Goal: Obtain resource: Download file/media

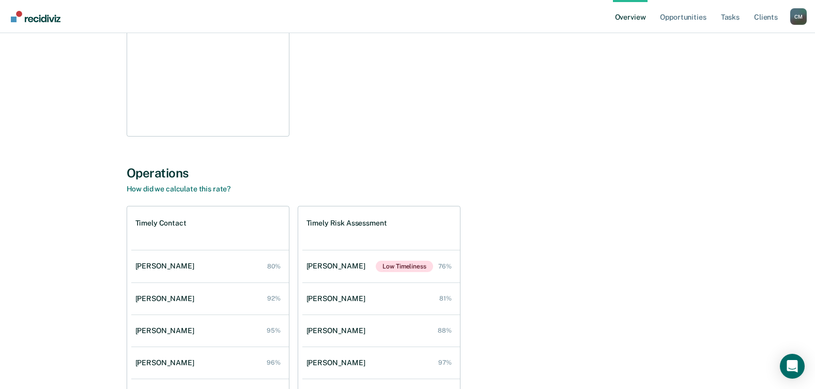
scroll to position [302, 0]
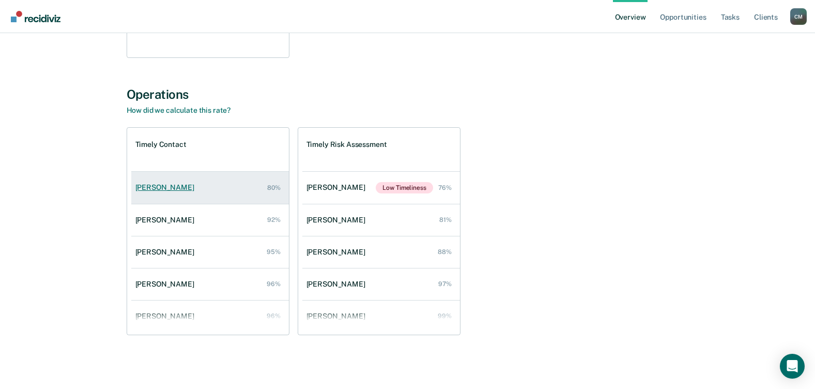
click at [148, 185] on div "[PERSON_NAME]" at bounding box center [166, 187] width 63 height 9
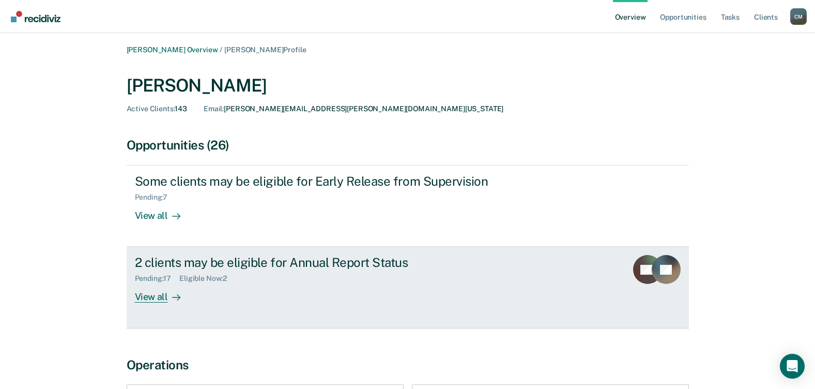
click at [152, 294] on div "View all" at bounding box center [164, 293] width 58 height 20
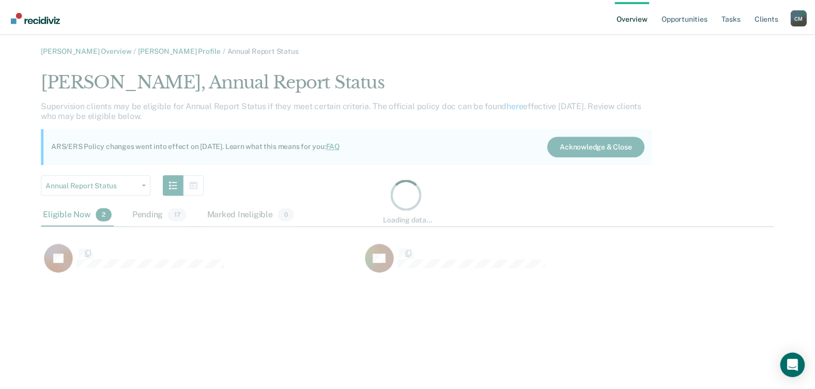
scroll to position [206, 733]
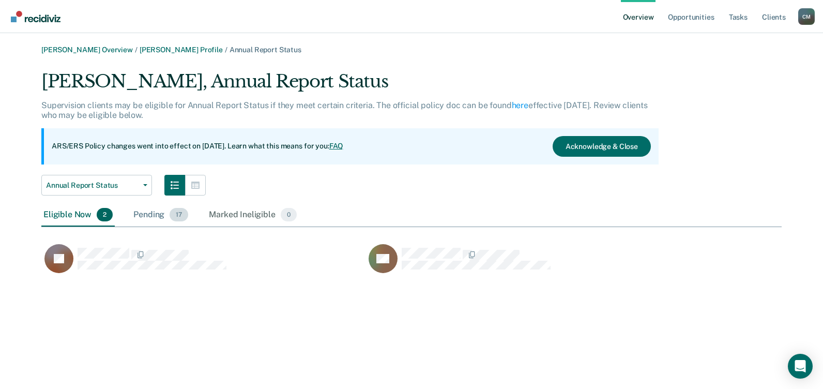
click at [152, 212] on div "Pending 17" at bounding box center [160, 215] width 59 height 23
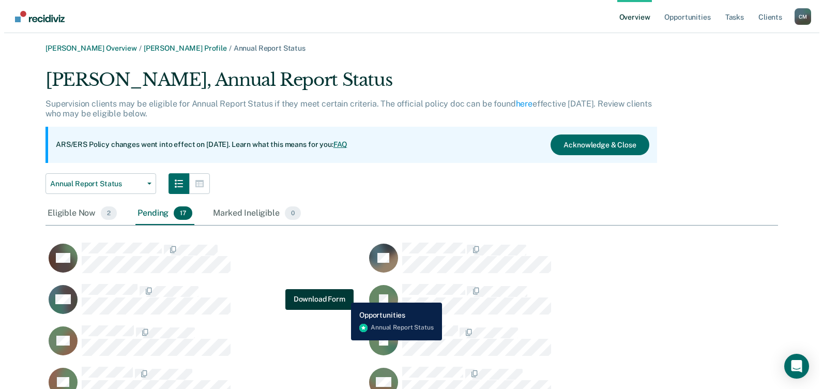
scroll to position [0, 0]
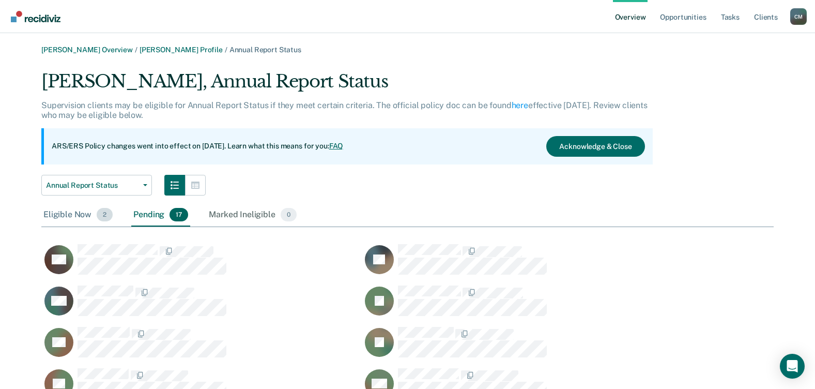
click at [104, 217] on span "2" at bounding box center [105, 214] width 16 height 13
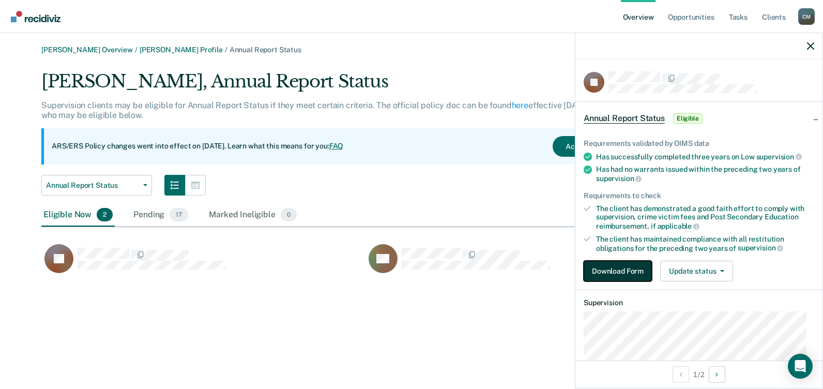
click at [614, 273] on button "Download Form" at bounding box center [618, 271] width 68 height 21
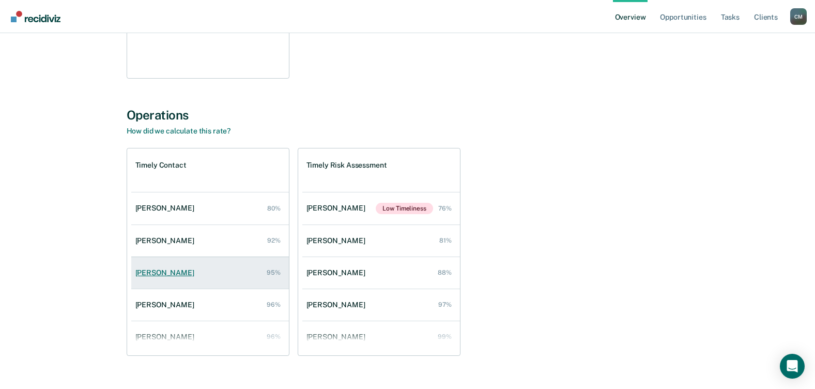
scroll to position [302, 0]
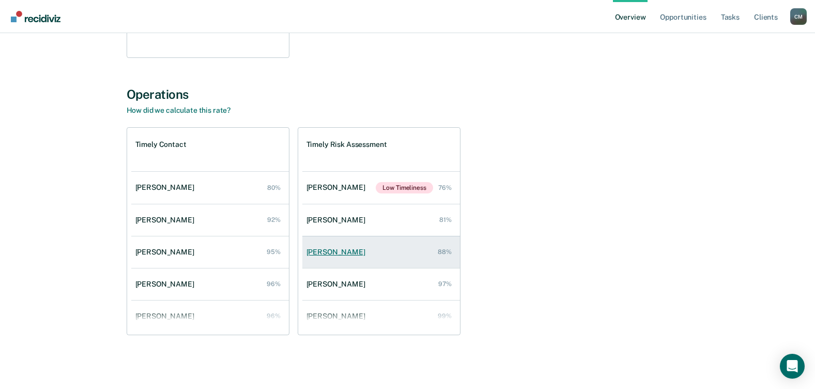
click at [341, 254] on div "[PERSON_NAME]" at bounding box center [338, 252] width 63 height 9
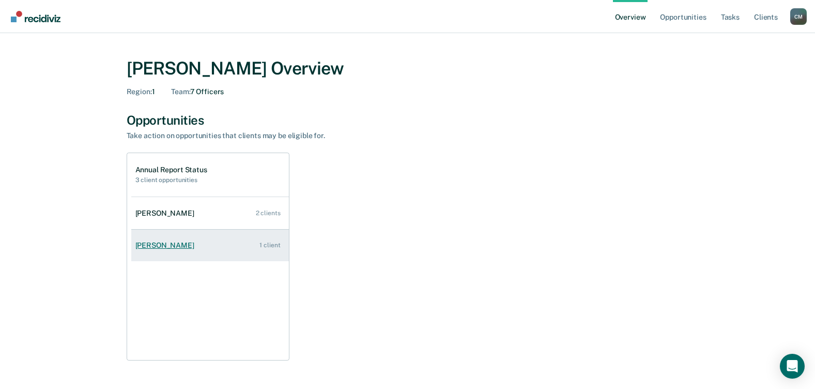
click at [160, 246] on div "[PERSON_NAME]" at bounding box center [166, 245] width 63 height 9
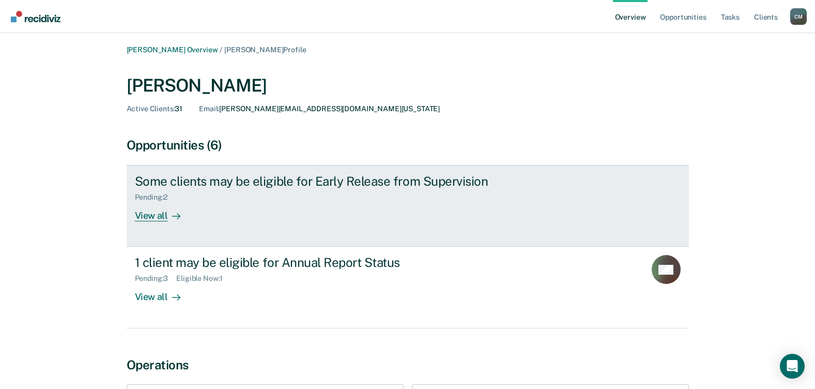
click at [157, 212] on div "View all" at bounding box center [164, 212] width 58 height 20
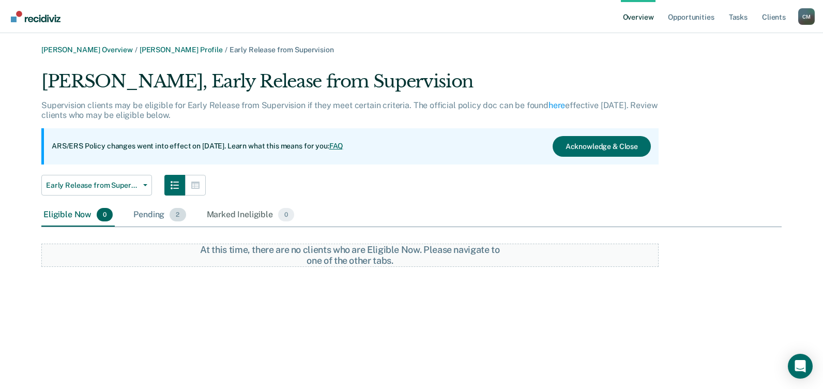
click at [152, 214] on div "Pending 2" at bounding box center [159, 215] width 56 height 23
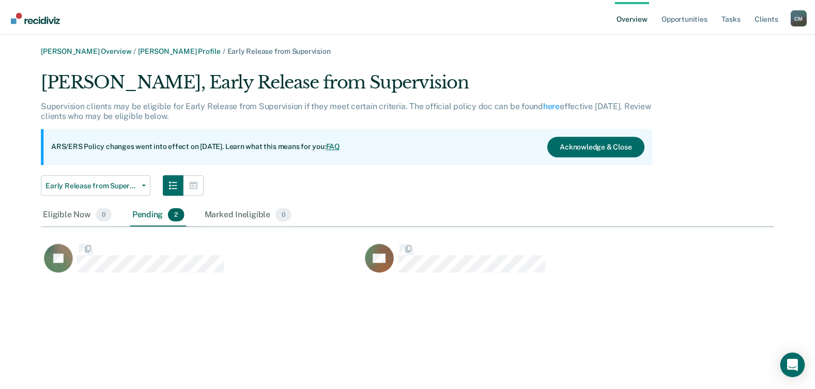
scroll to position [206, 733]
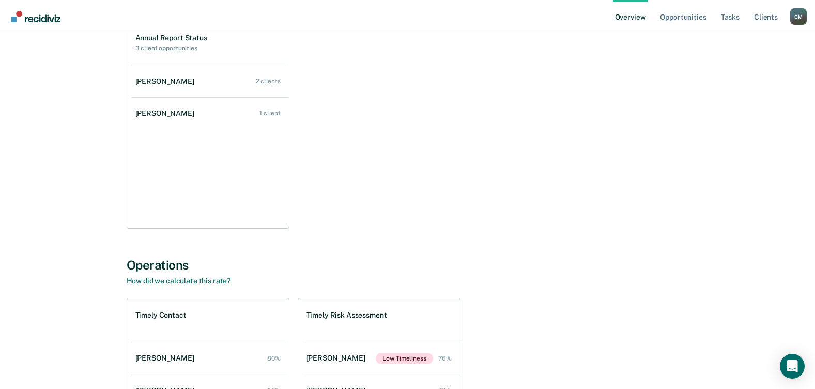
scroll to position [302, 0]
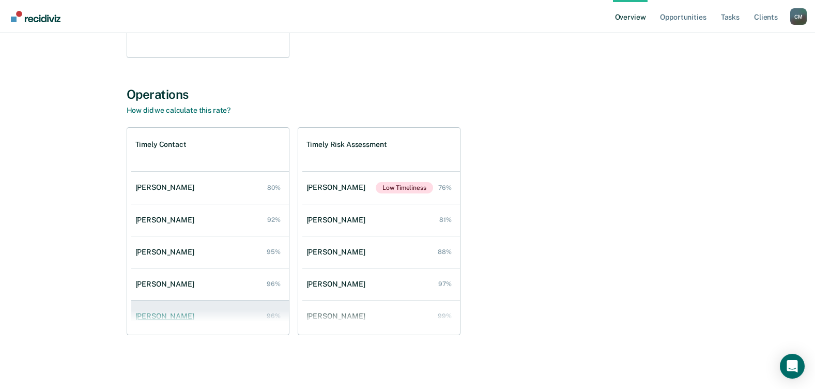
click at [166, 319] on div "[PERSON_NAME]" at bounding box center [166, 316] width 63 height 9
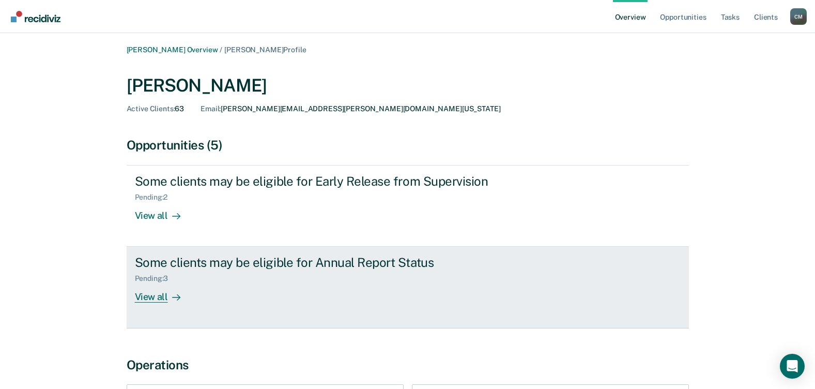
click at [158, 296] on div "View all" at bounding box center [164, 293] width 58 height 20
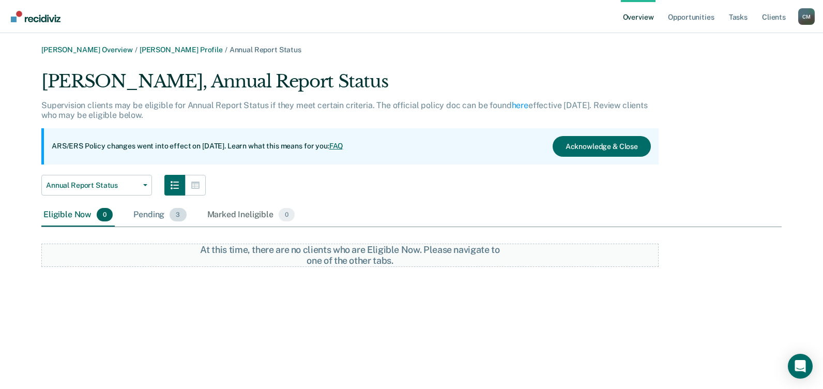
click at [161, 215] on div "Pending 3" at bounding box center [159, 215] width 57 height 23
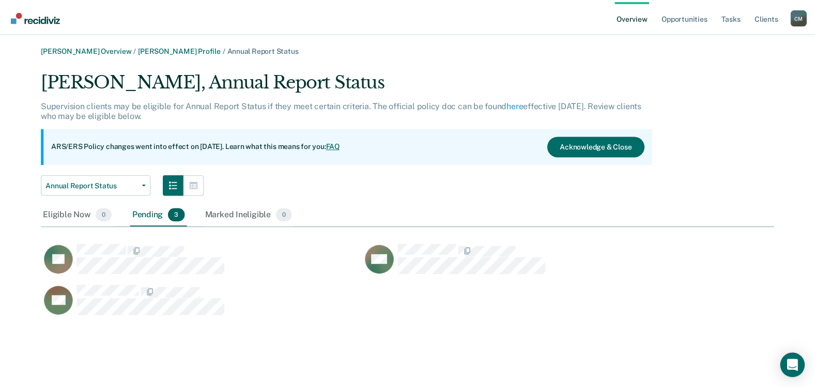
scroll to position [248, 733]
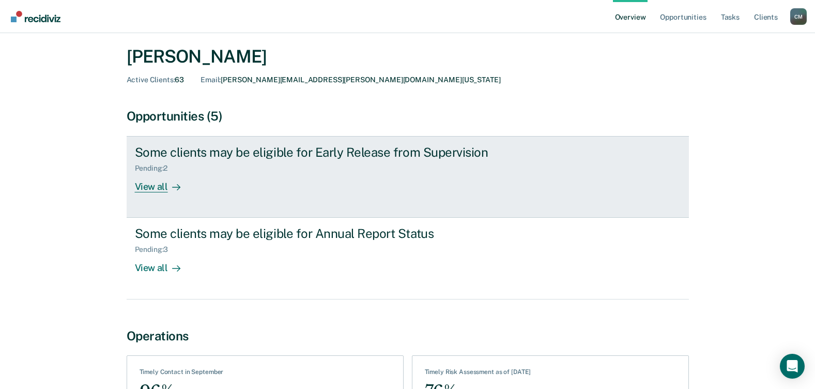
scroll to position [52, 0]
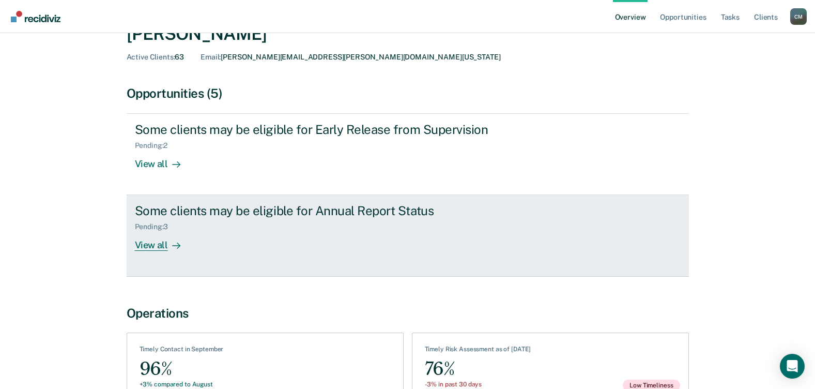
click at [152, 243] on div "View all" at bounding box center [164, 241] width 58 height 20
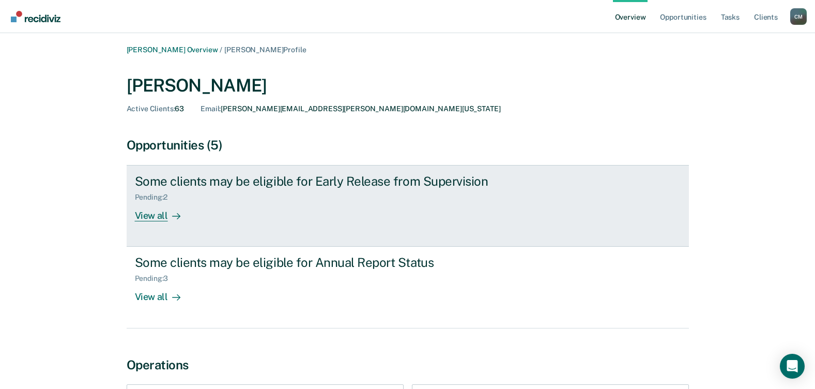
click at [155, 215] on div "View all" at bounding box center [164, 212] width 58 height 20
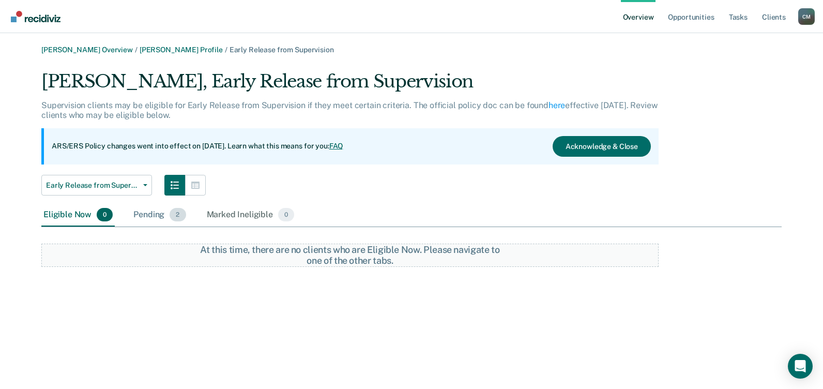
click at [161, 216] on div "Pending 2" at bounding box center [159, 215] width 56 height 23
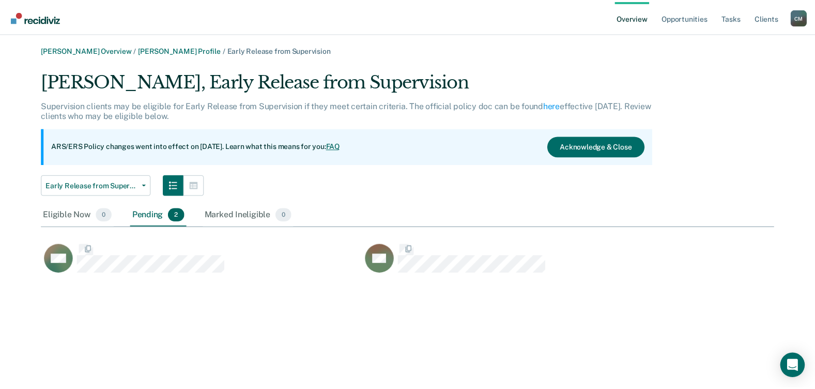
scroll to position [206, 733]
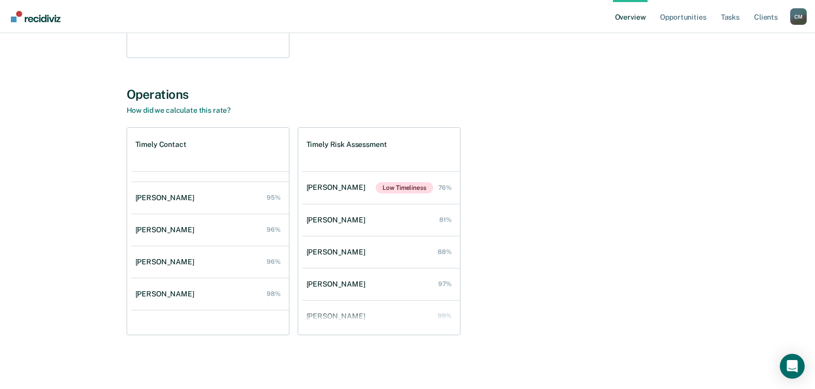
scroll to position [74, 0]
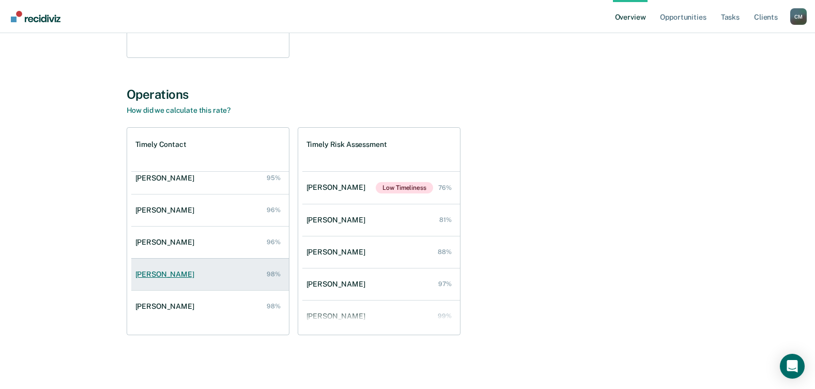
click at [175, 276] on div "[PERSON_NAME]" at bounding box center [166, 274] width 63 height 9
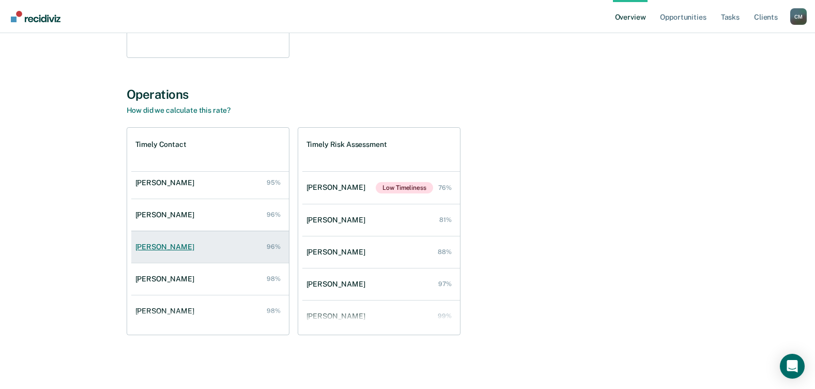
scroll to position [74, 0]
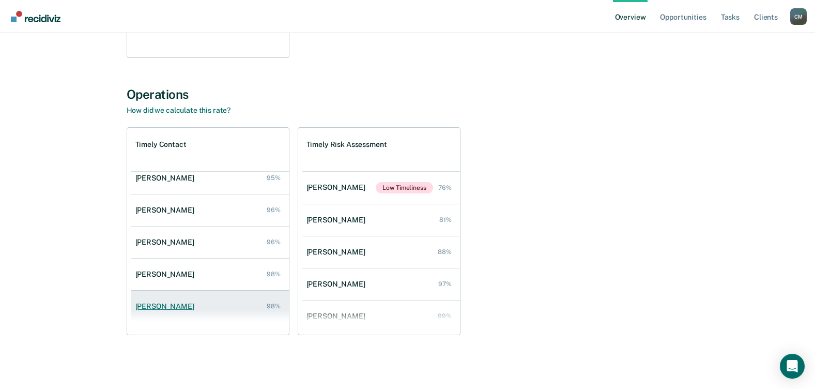
click at [169, 304] on div "[PERSON_NAME]" at bounding box center [166, 306] width 63 height 9
